Goal: Task Accomplishment & Management: Complete application form

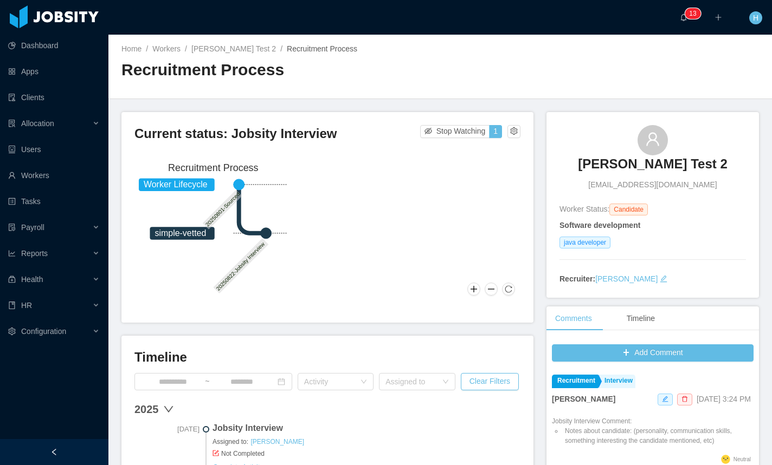
drag, startPoint x: 352, startPoint y: 86, endPoint x: 346, endPoint y: 85, distance: 6.1
click at [352, 87] on div "Recruitment Process" at bounding box center [280, 74] width 319 height 30
click at [422, 81] on div "Recruitment Process" at bounding box center [280, 74] width 319 height 30
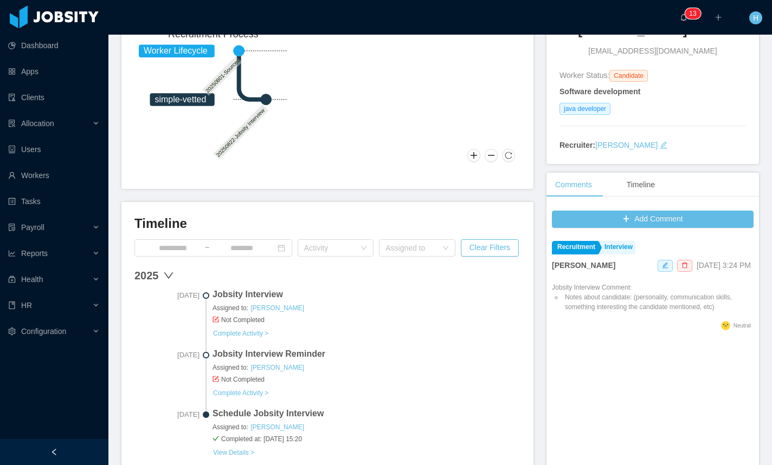
scroll to position [160, 0]
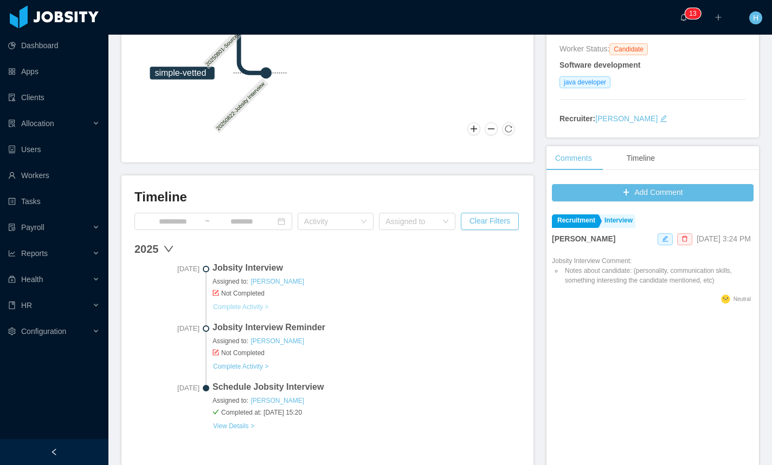
click at [237, 309] on link "Complete Activity >" at bounding box center [240, 307] width 56 height 9
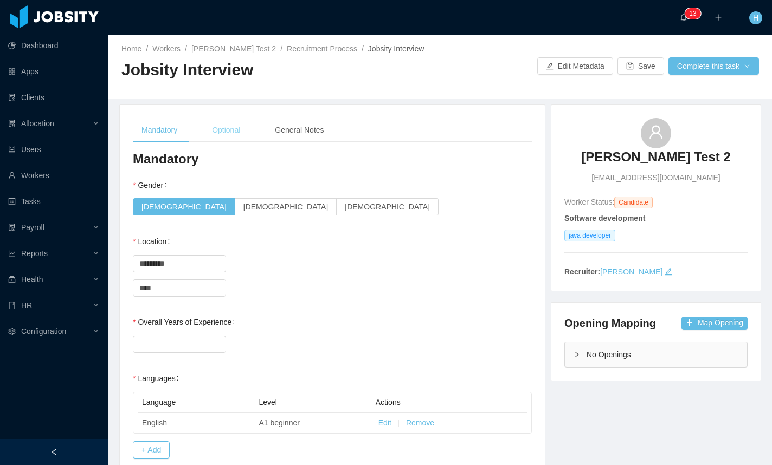
click at [213, 135] on div "Optional" at bounding box center [226, 130] width 46 height 24
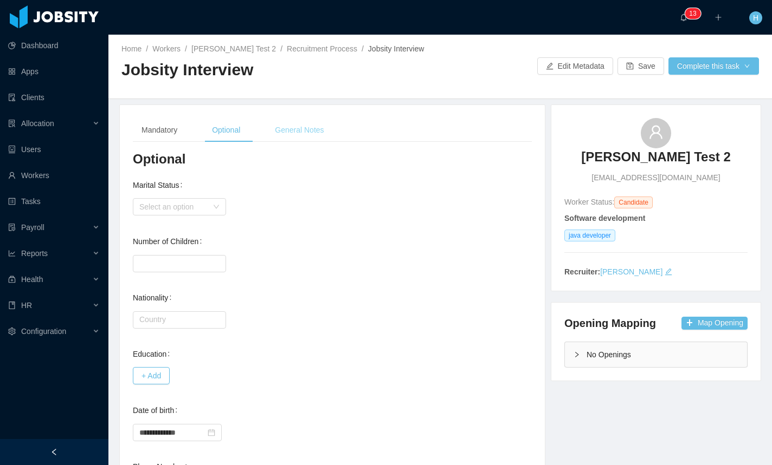
click at [312, 130] on div "General Notes" at bounding box center [299, 130] width 66 height 24
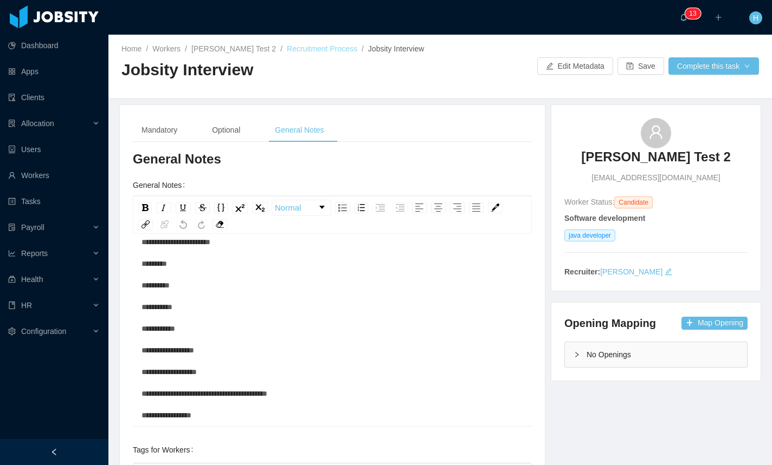
click at [306, 52] on link "Recruitment Process" at bounding box center [322, 48] width 70 height 9
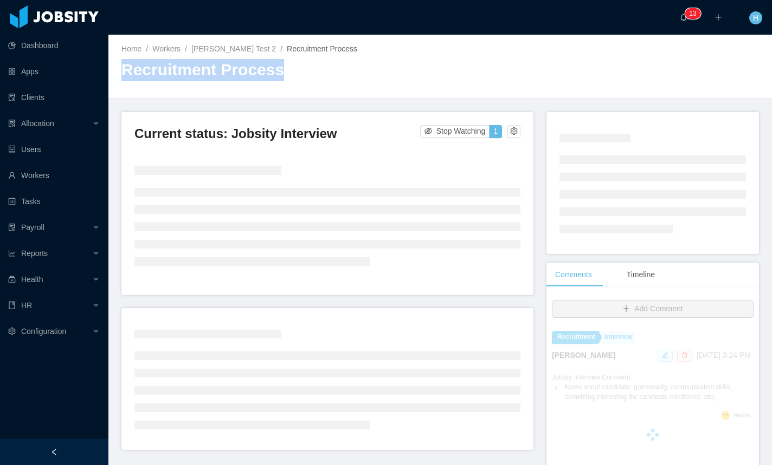
drag, startPoint x: 122, startPoint y: 68, endPoint x: 276, endPoint y: 74, distance: 153.5
click at [276, 74] on h2 "Recruitment Process" at bounding box center [280, 70] width 319 height 22
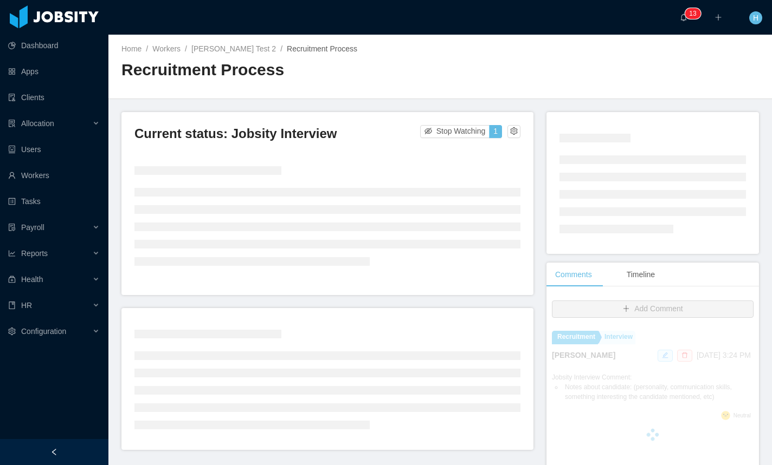
click at [342, 67] on h2 "Recruitment Process" at bounding box center [280, 70] width 319 height 22
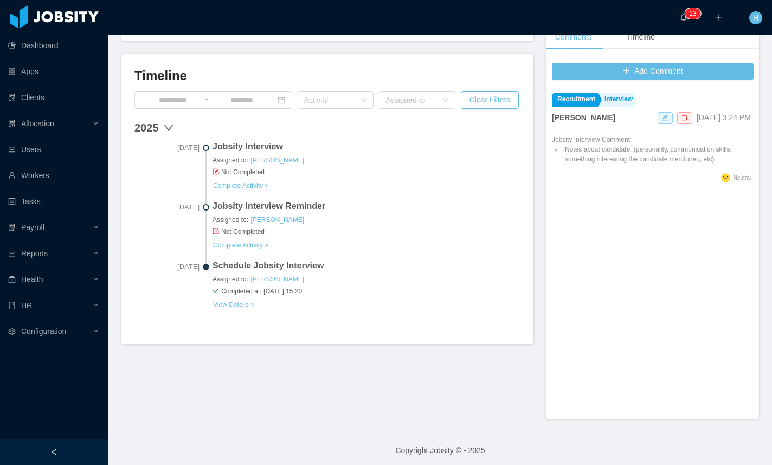
scroll to position [287, 0]
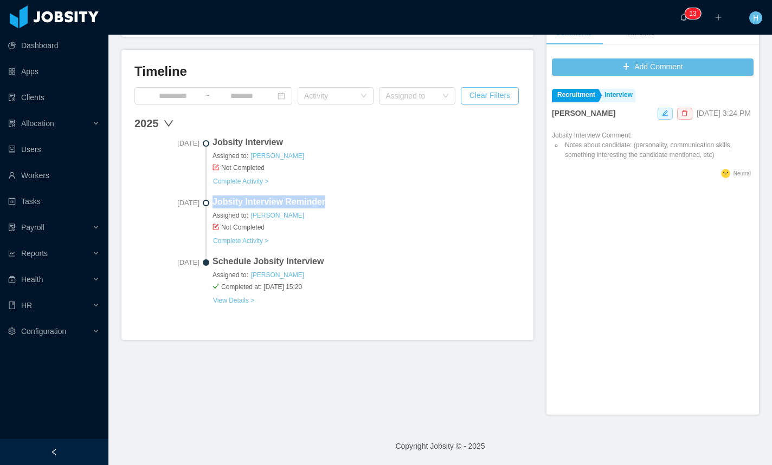
drag, startPoint x: 213, startPoint y: 200, endPoint x: 331, endPoint y: 198, distance: 117.6
click at [331, 198] on span "Jobsity Interview Reminder" at bounding box center [366, 202] width 308 height 13
click at [397, 200] on span "Jobsity Interview Reminder" at bounding box center [366, 202] width 308 height 13
drag, startPoint x: 213, startPoint y: 143, endPoint x: 320, endPoint y: 139, distance: 106.8
click at [320, 139] on span "Jobsity Interview" at bounding box center [366, 142] width 308 height 13
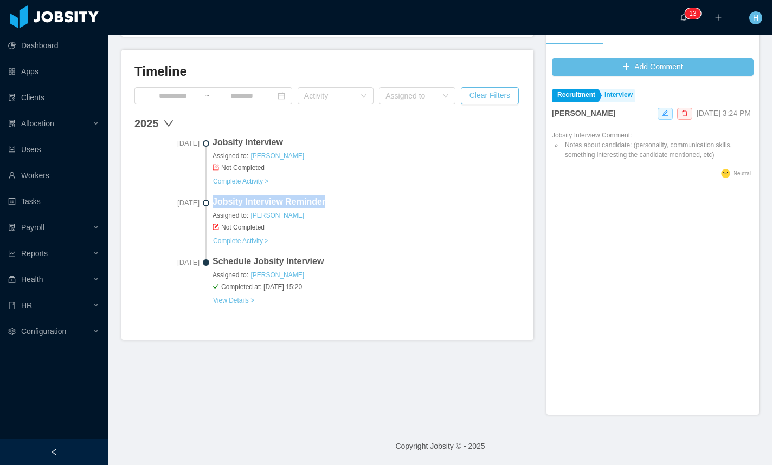
drag, startPoint x: 213, startPoint y: 201, endPoint x: 378, endPoint y: 205, distance: 164.2
click at [378, 205] on span "Jobsity Interview Reminder" at bounding box center [366, 202] width 308 height 13
click at [320, 200] on span "Jobsity Interview Reminder" at bounding box center [366, 202] width 308 height 13
